Goal: Information Seeking & Learning: Learn about a topic

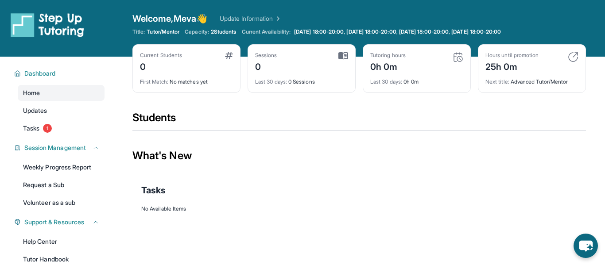
click at [194, 81] on div "First Match : No matches yet" at bounding box center [186, 79] width 93 height 12
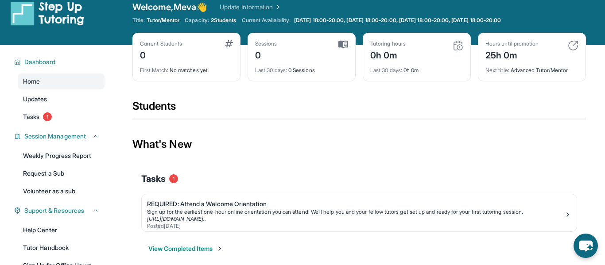
scroll to position [15, 0]
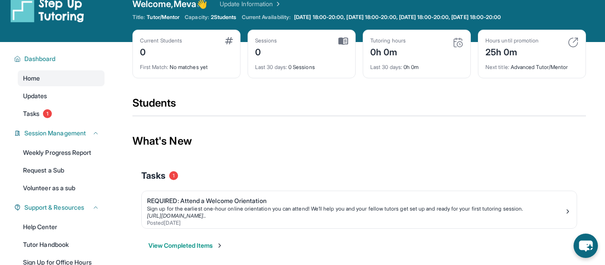
click at [267, 157] on div "What's New" at bounding box center [358, 141] width 453 height 39
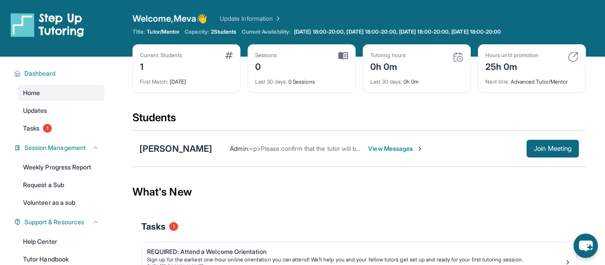
click at [399, 150] on span "View Messages" at bounding box center [395, 148] width 55 height 9
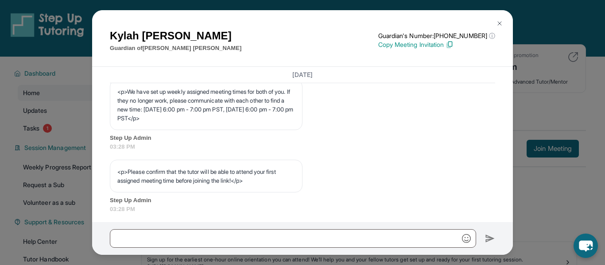
scroll to position [523, 0]
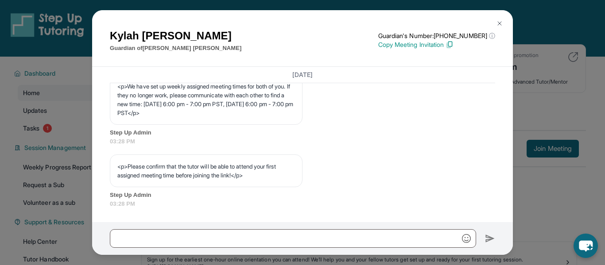
click at [501, 25] on img at bounding box center [499, 23] width 7 height 7
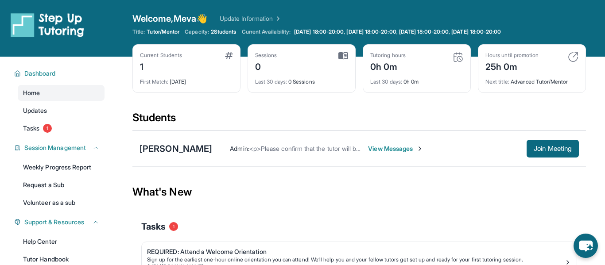
click at [391, 150] on span "View Messages" at bounding box center [395, 148] width 55 height 9
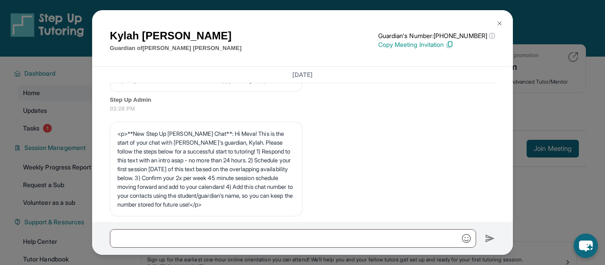
scroll to position [0, 0]
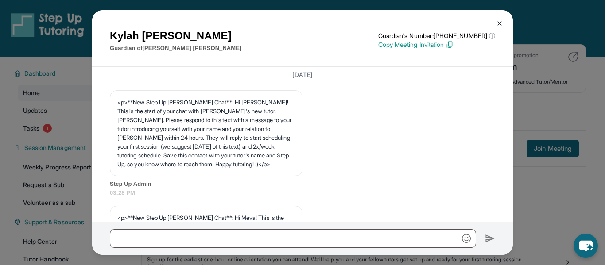
click at [501, 23] on img at bounding box center [499, 23] width 7 height 7
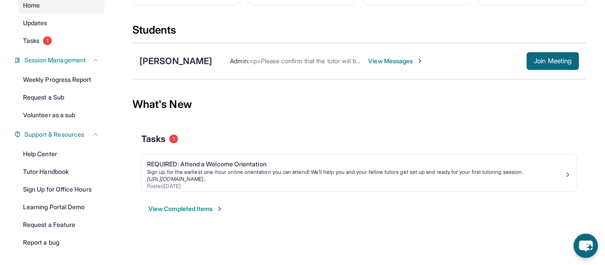
scroll to position [88, 0]
click at [52, 168] on link "Tutor Handbook" at bounding box center [61, 171] width 87 height 16
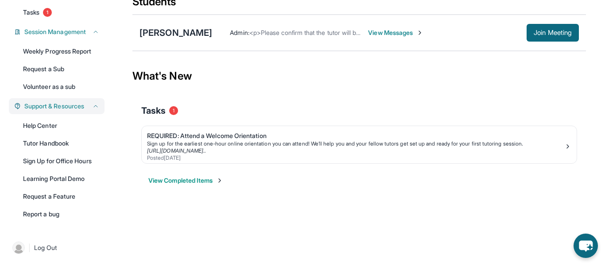
scroll to position [117, 0]
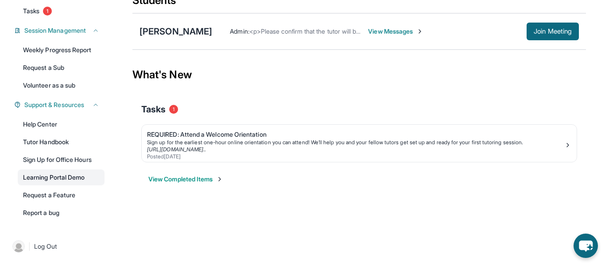
click at [68, 179] on link "Learning Portal Demo" at bounding box center [61, 177] width 87 height 16
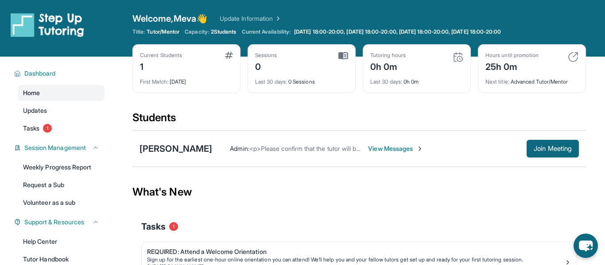
click at [40, 98] on link "Home" at bounding box center [61, 93] width 87 height 16
click at [385, 144] on span "View Messages" at bounding box center [395, 148] width 55 height 9
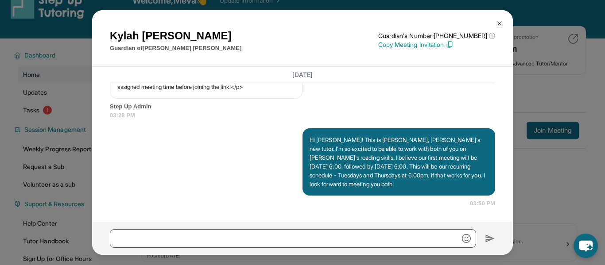
scroll to position [611, 0]
click at [500, 24] on img at bounding box center [499, 23] width 7 height 7
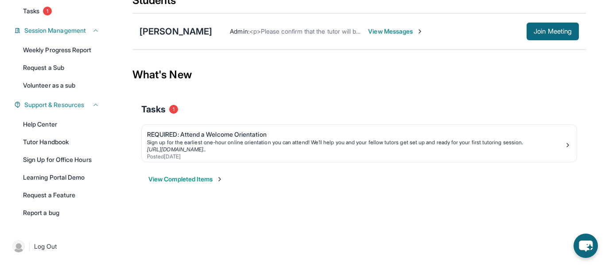
scroll to position [0, 0]
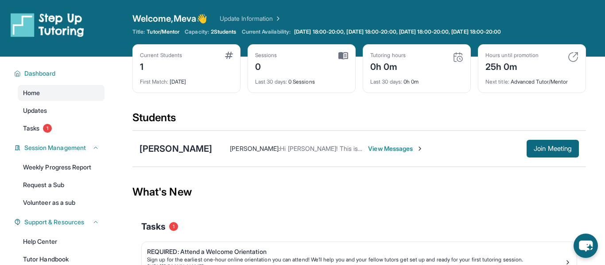
scroll to position [117, 0]
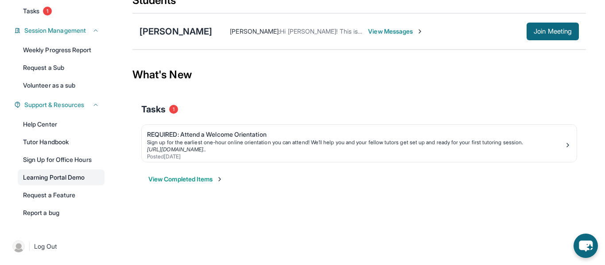
click at [62, 179] on link "Learning Portal Demo" at bounding box center [61, 177] width 87 height 16
click at [67, 179] on link "Learning Portal Demo" at bounding box center [61, 177] width 87 height 16
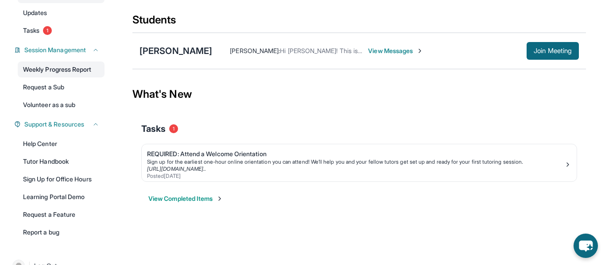
scroll to position [100, 0]
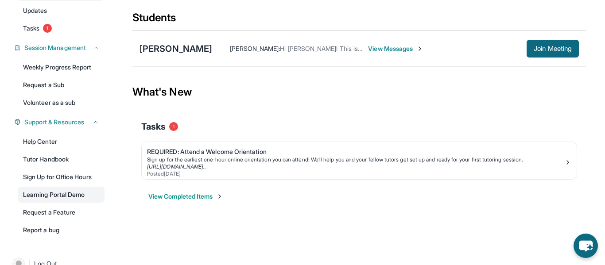
click at [74, 191] on link "Learning Portal Demo" at bounding box center [61, 195] width 87 height 16
